Goal: Task Accomplishment & Management: Manage account settings

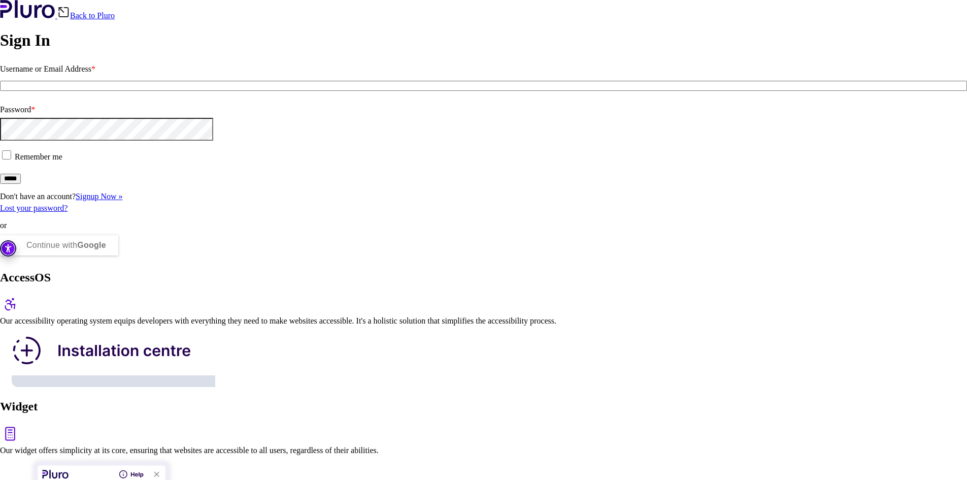
type input "**********"
click at [21, 184] on input "*****" at bounding box center [10, 179] width 21 height 10
